Goal: Navigation & Orientation: Understand site structure

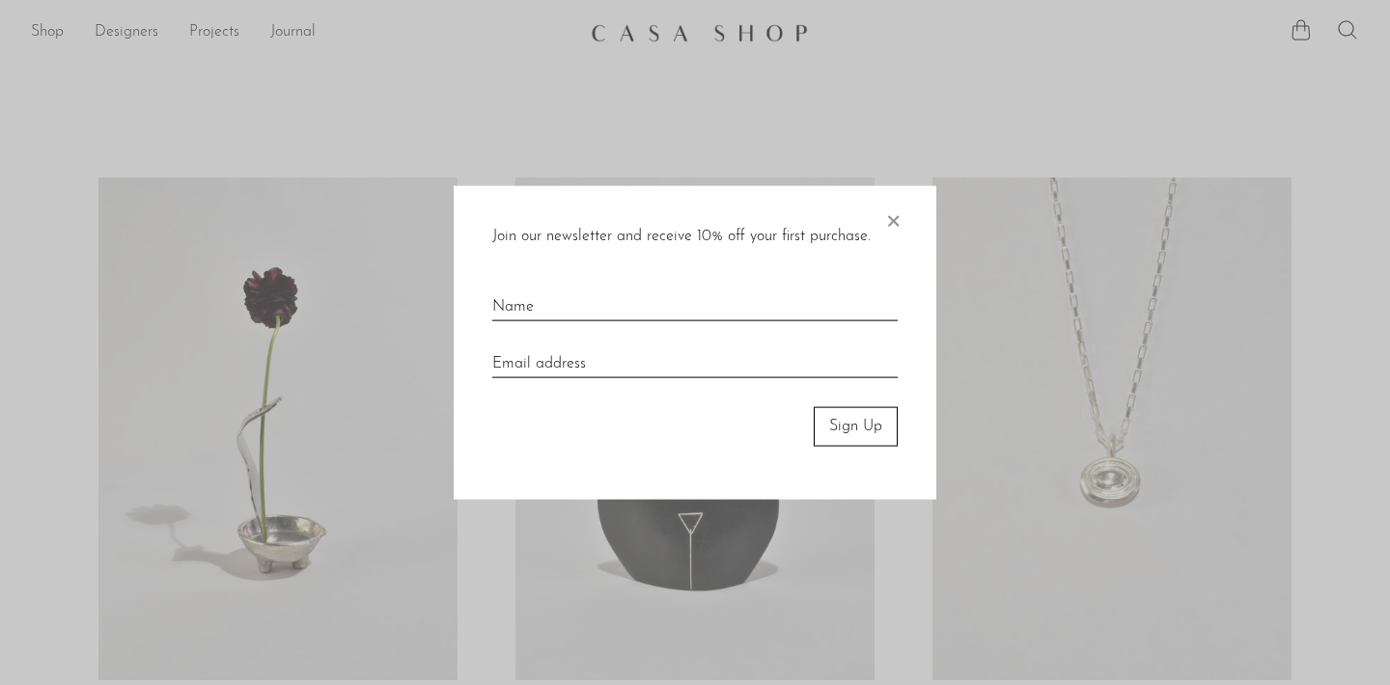
click at [890, 217] on span "×" at bounding box center [892, 217] width 19 height 62
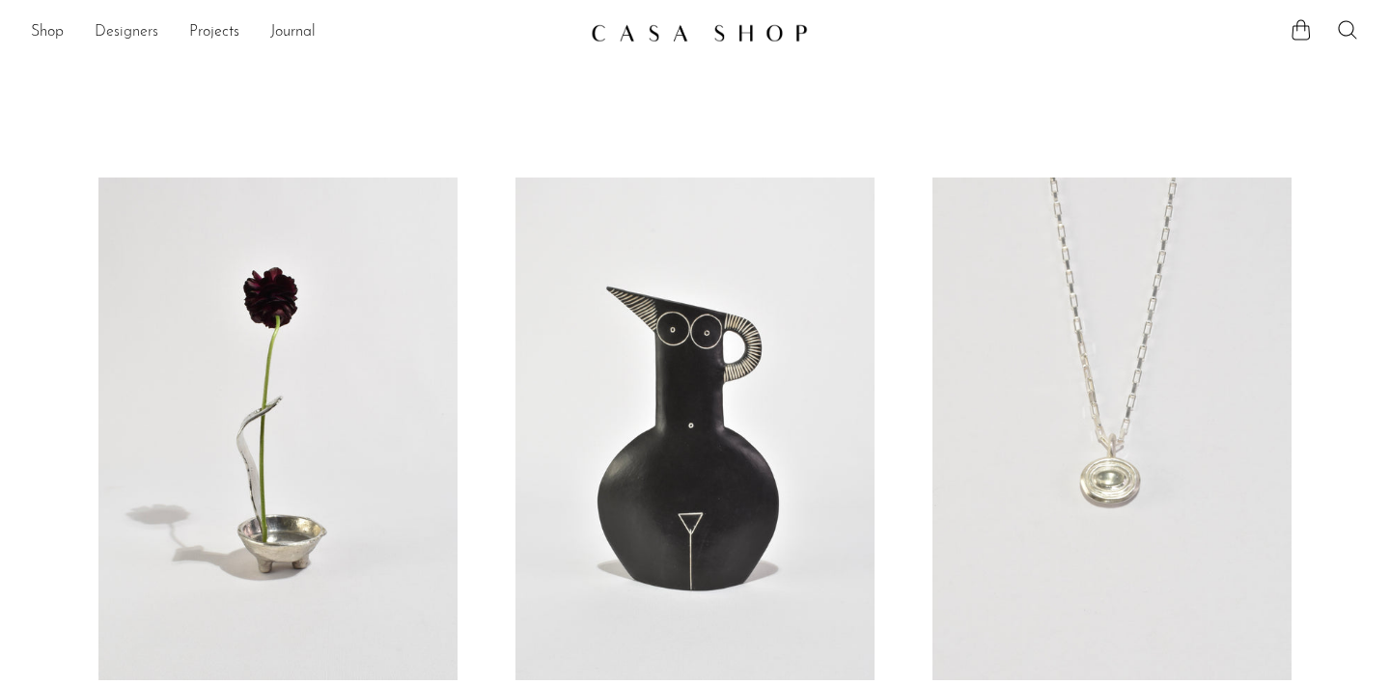
click at [128, 38] on link "Designers" at bounding box center [127, 32] width 64 height 25
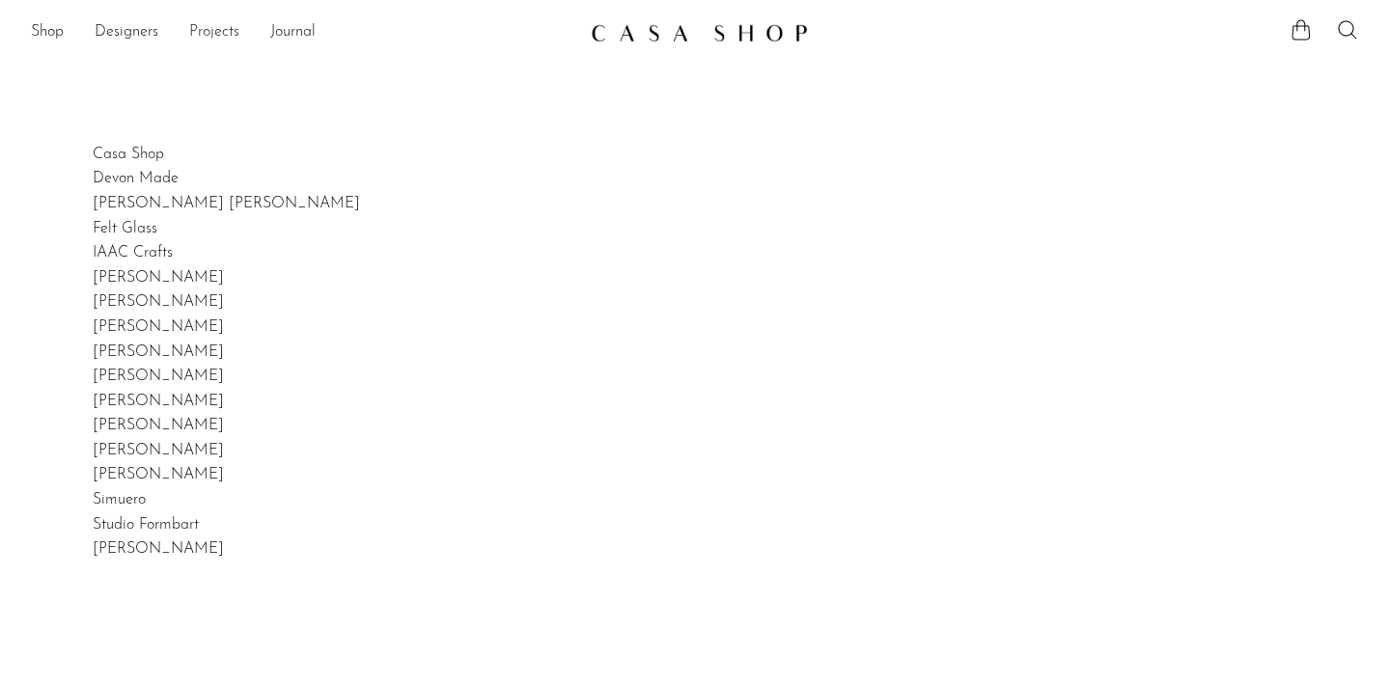
click at [225, 31] on link "Projects" at bounding box center [214, 32] width 50 height 25
click at [221, 32] on link "Projects" at bounding box center [214, 32] width 50 height 25
click at [291, 37] on link "Journal" at bounding box center [292, 32] width 45 height 25
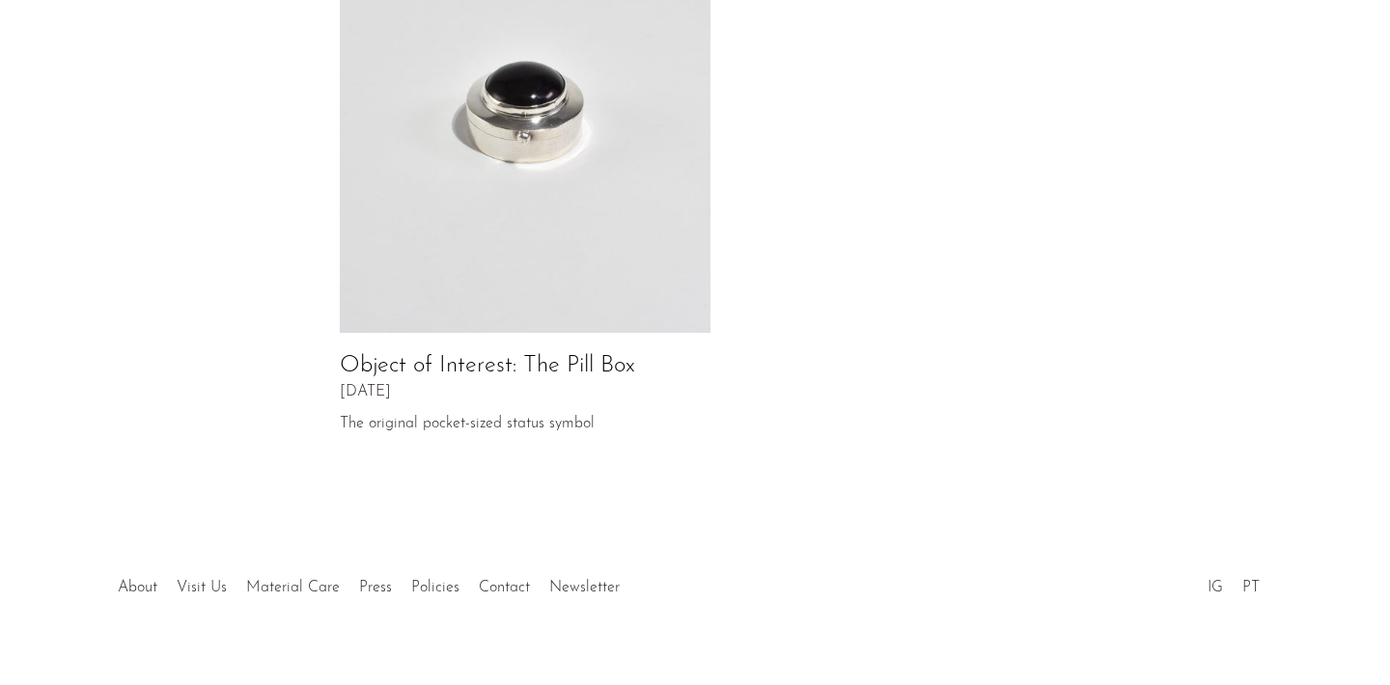
scroll to position [1096, 0]
click at [368, 581] on link "Press" at bounding box center [375, 588] width 33 height 15
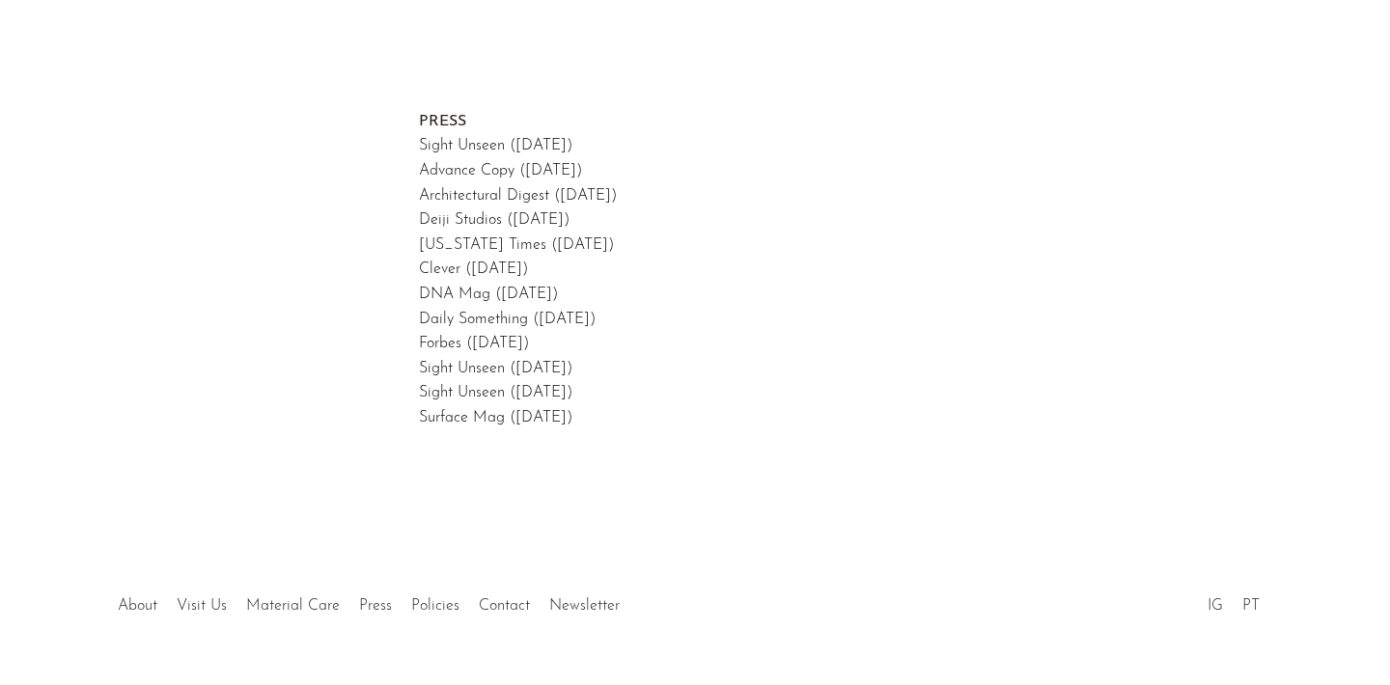
scroll to position [70, 0]
click at [506, 597] on link "Contact" at bounding box center [504, 604] width 51 height 15
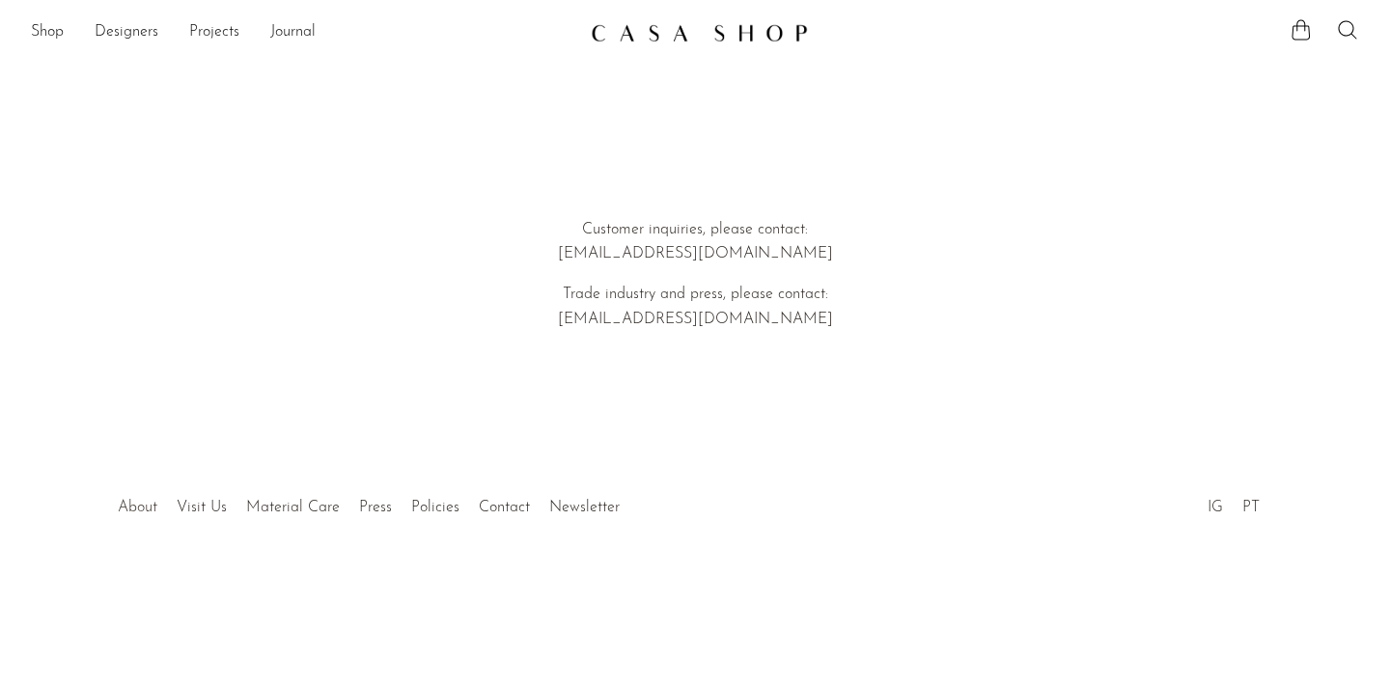
click at [144, 500] on link "About" at bounding box center [138, 507] width 40 height 15
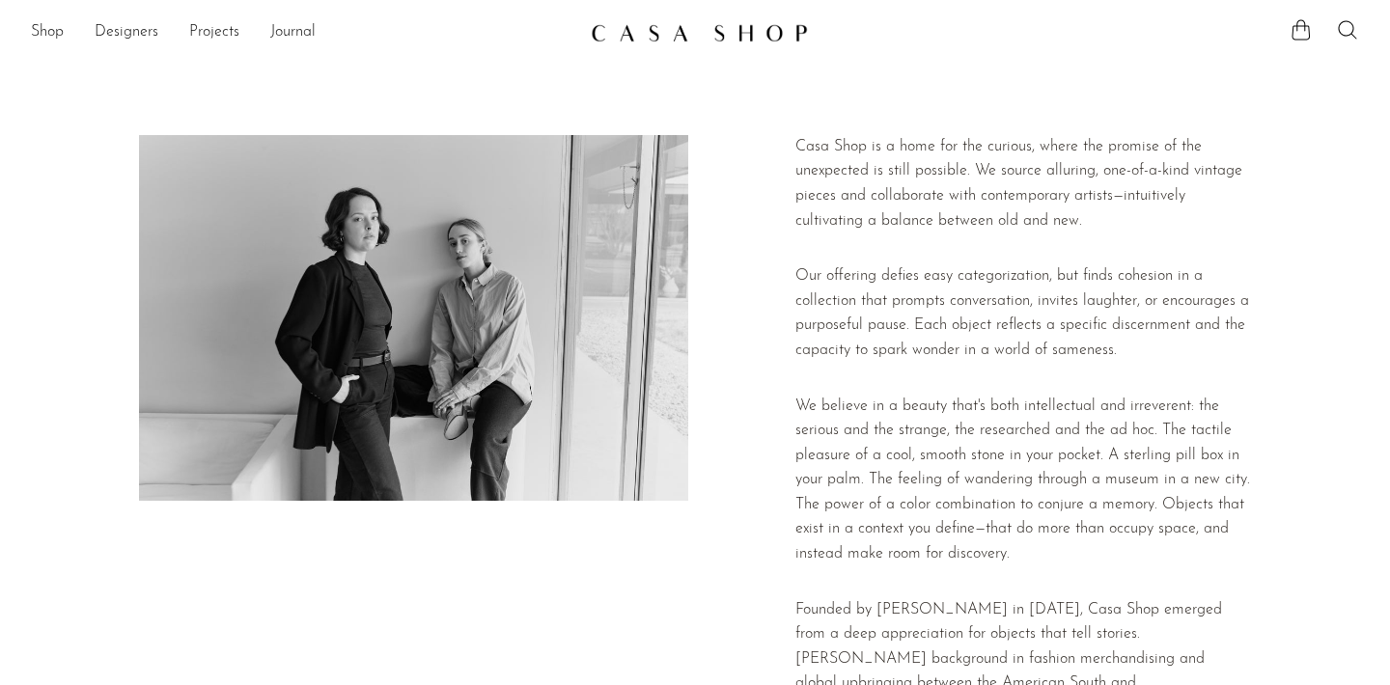
click at [144, 498] on img at bounding box center [413, 318] width 549 height 366
